Goal: Transaction & Acquisition: Book appointment/travel/reservation

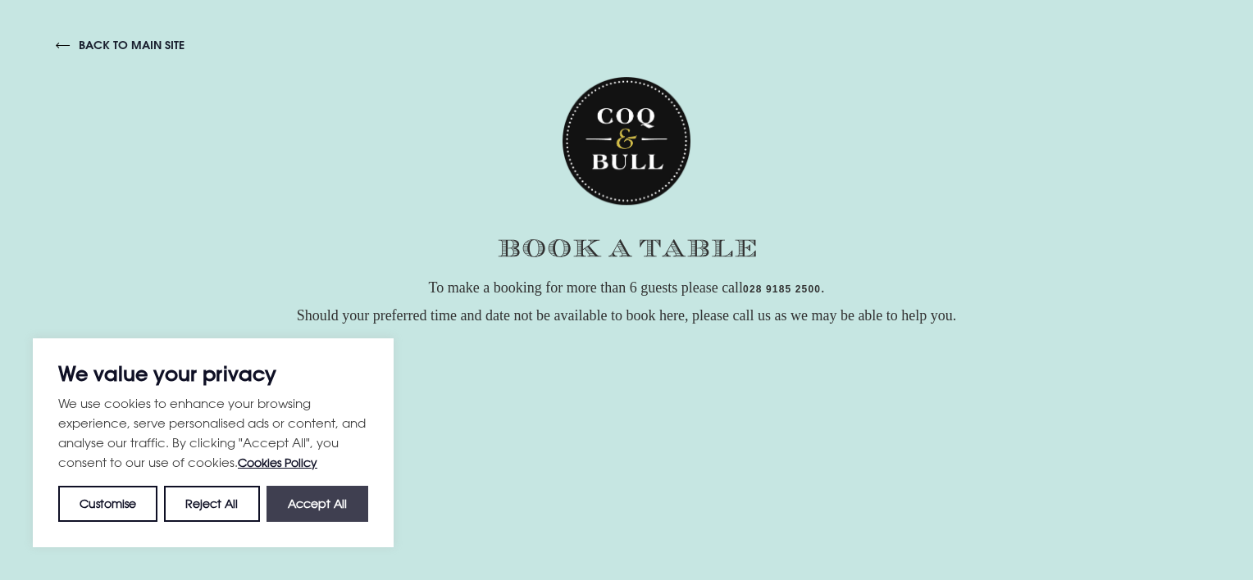
click at [289, 507] on button "Accept All" at bounding box center [317, 504] width 102 height 36
checkbox input "true"
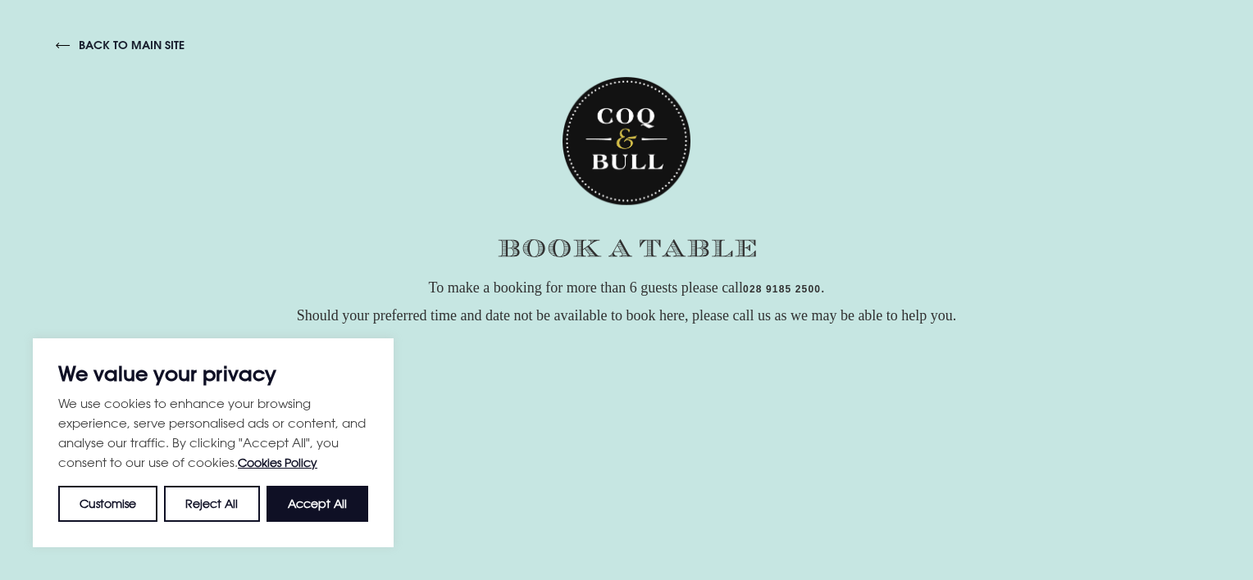
checkbox input "true"
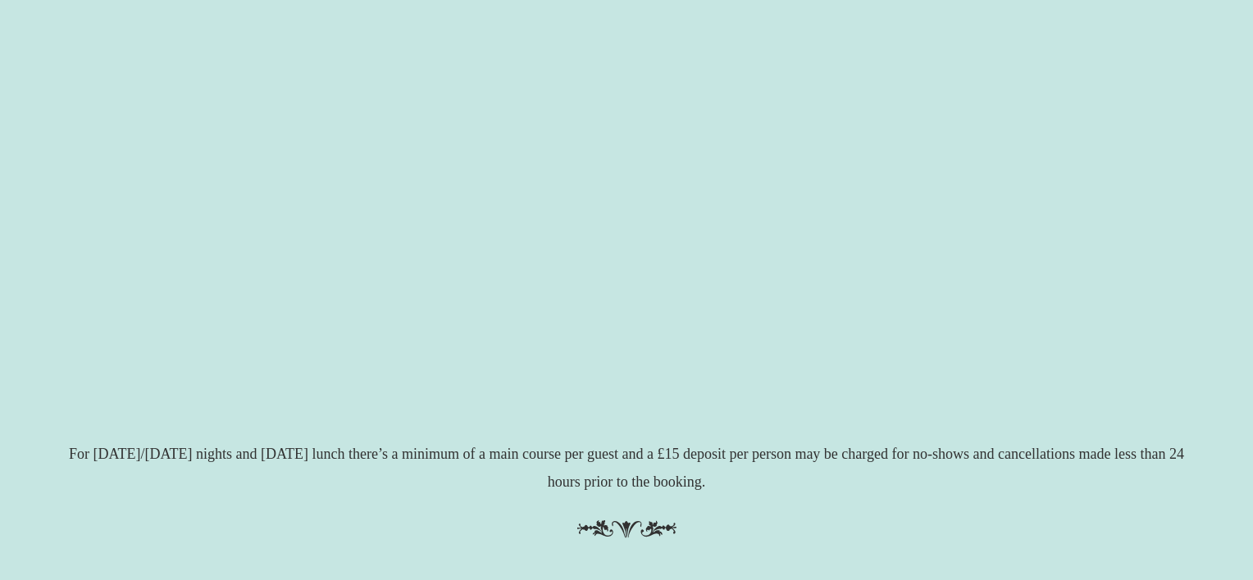
scroll to position [458, 0]
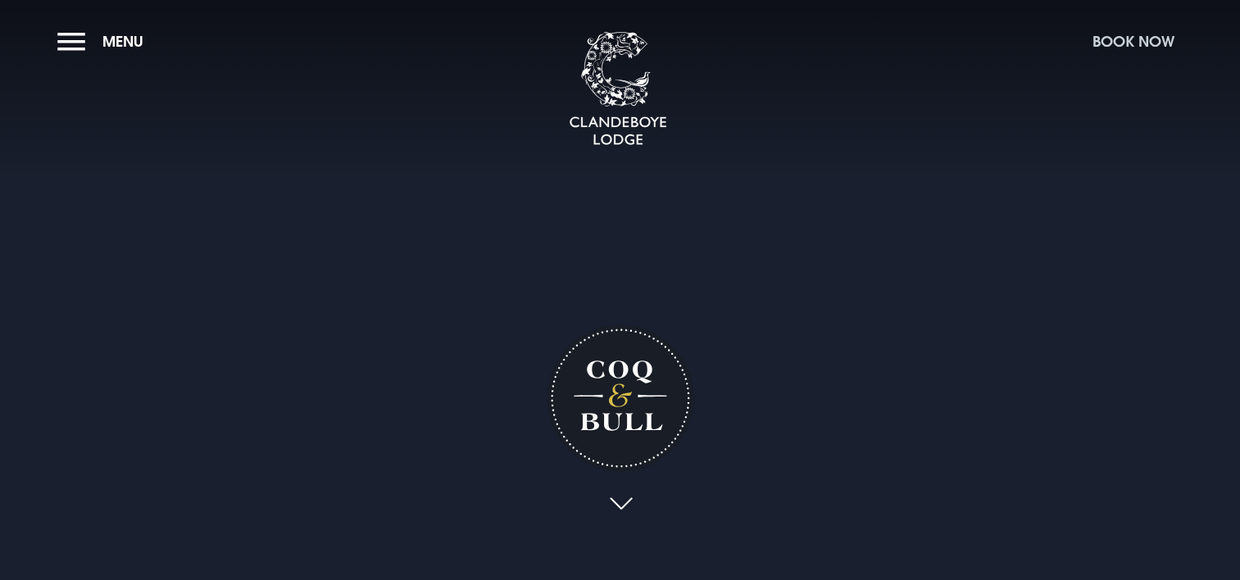
click at [1135, 44] on button "Book Now" at bounding box center [1134, 41] width 98 height 35
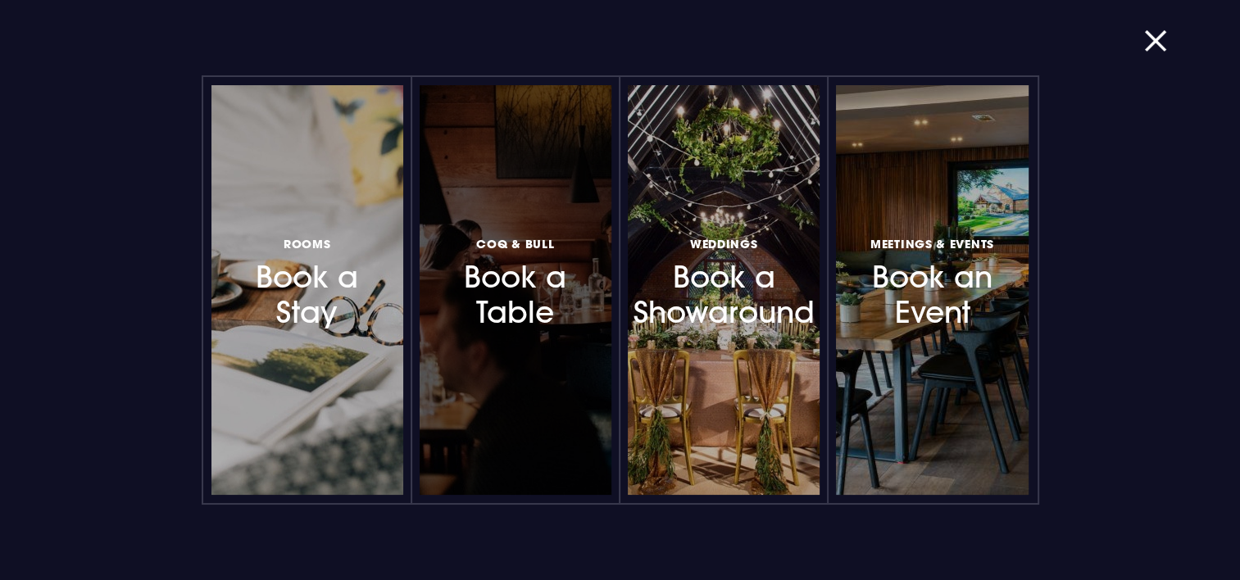
click at [570, 277] on h3 "Coq & Bull Book a Table" at bounding box center [515, 282] width 143 height 98
